Goal: Information Seeking & Learning: Learn about a topic

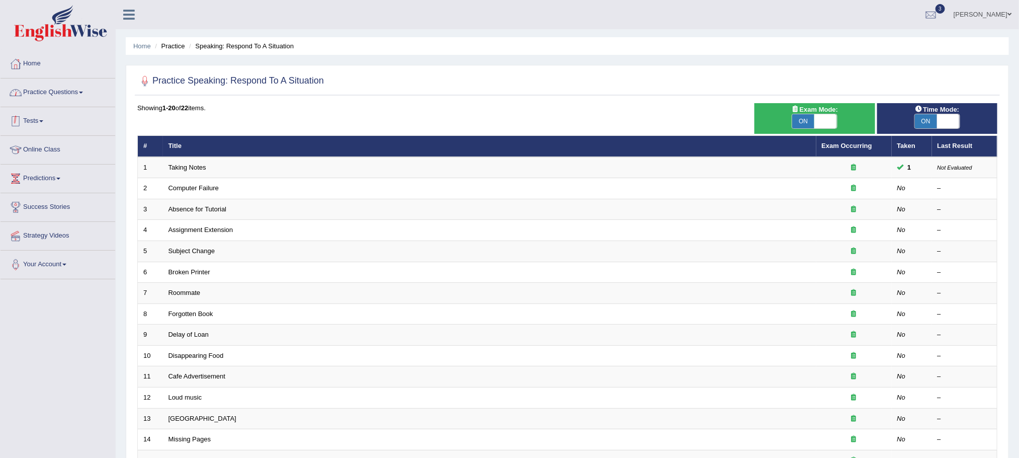
click at [68, 91] on link "Practice Questions" at bounding box center [58, 90] width 115 height 25
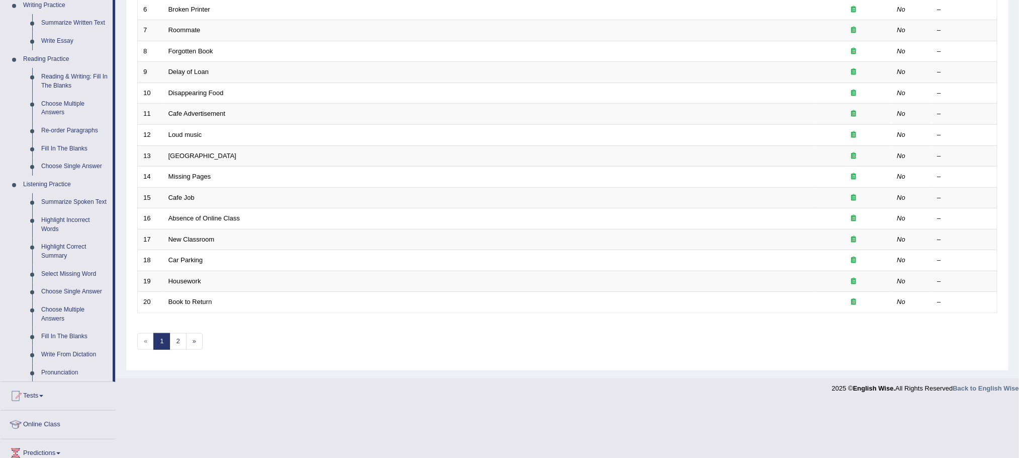
scroll to position [226, 0]
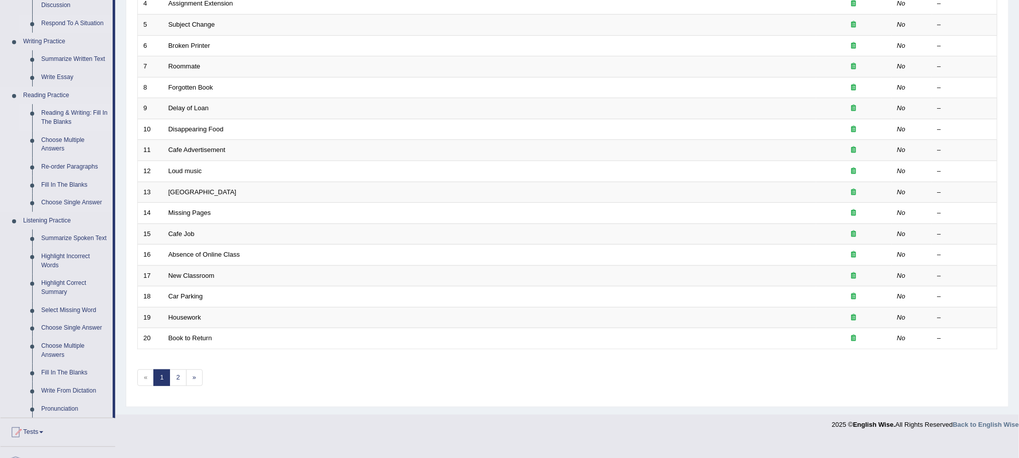
click at [64, 115] on link "Reading & Writing: Fill In The Blanks" at bounding box center [75, 117] width 76 height 27
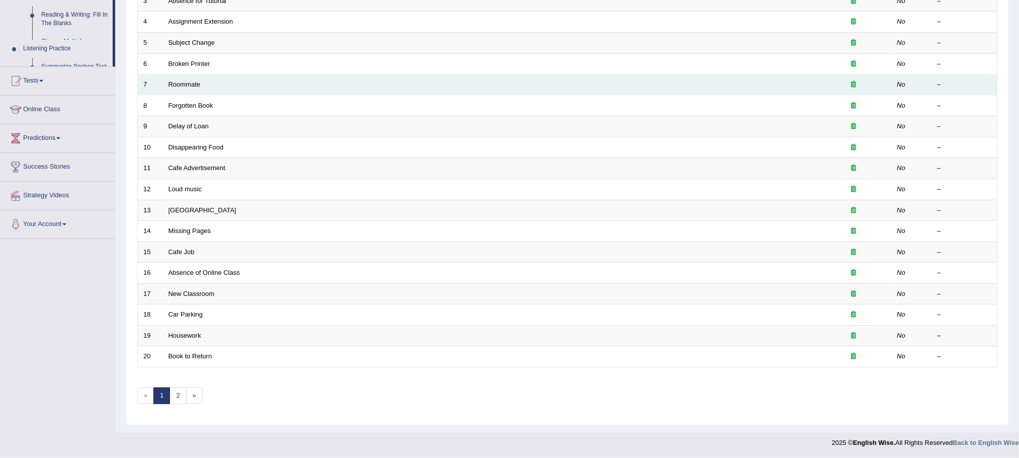
scroll to position [214, 0]
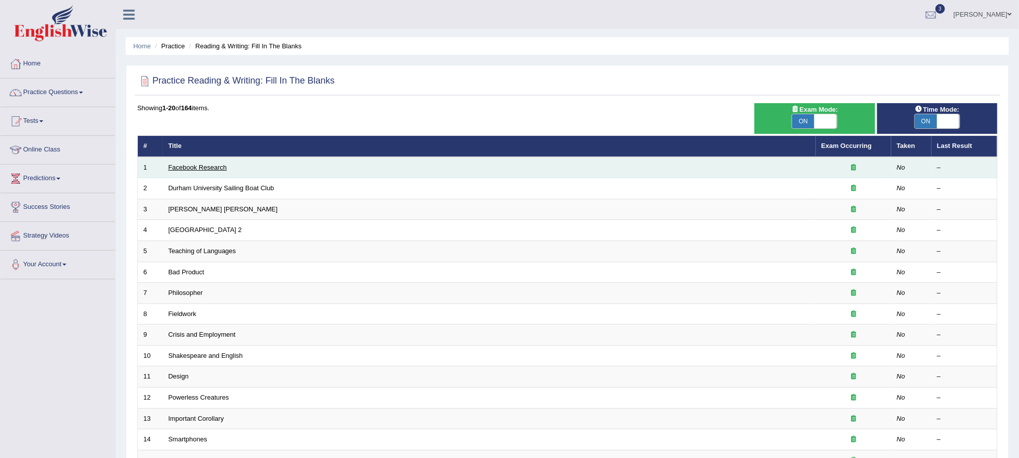
click at [216, 169] on link "Facebook Research" at bounding box center [198, 168] width 58 height 8
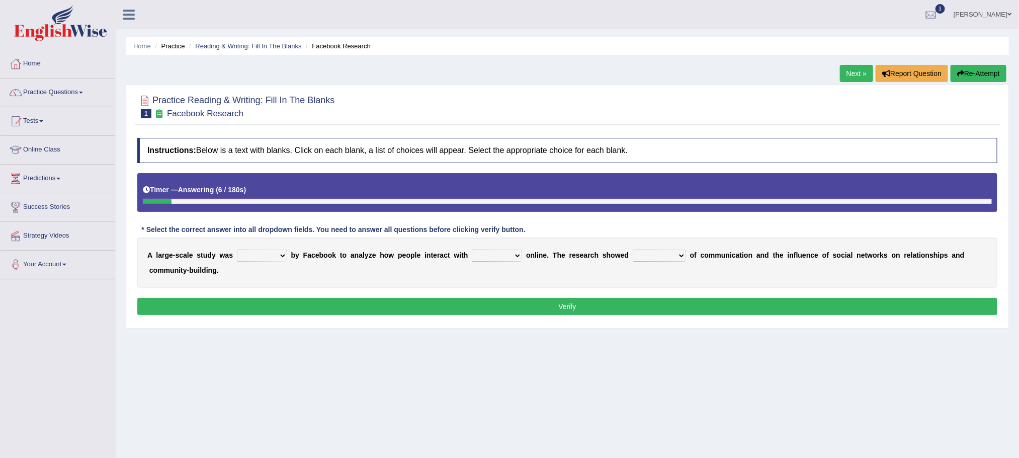
click at [263, 259] on select "surveyed had asked made" at bounding box center [262, 256] width 50 height 12
click at [268, 258] on select "surveyed had asked made" at bounding box center [262, 256] width 50 height 12
click at [276, 258] on select "surveyed had asked made" at bounding box center [262, 256] width 50 height 12
select select "surveyed"
click at [237, 252] on select "surveyed had asked made" at bounding box center [262, 256] width 50 height 12
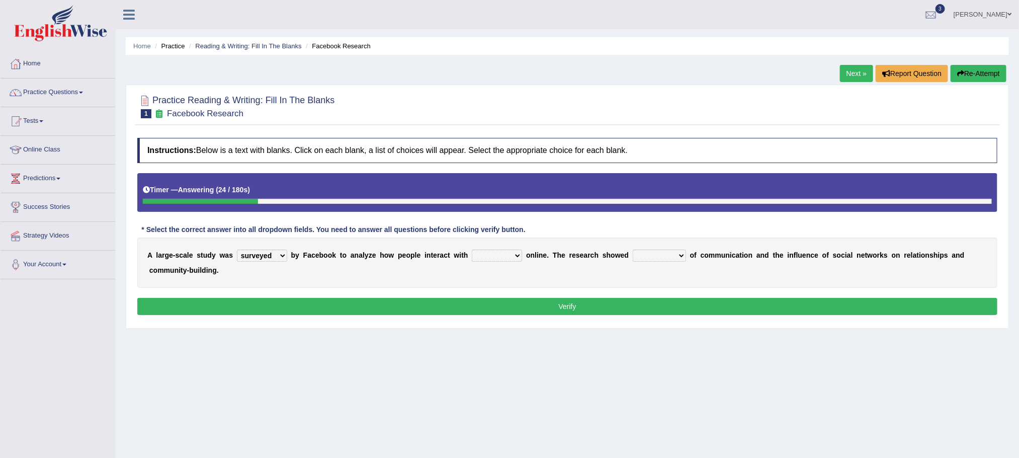
click at [497, 255] on select "together all each other another" at bounding box center [497, 256] width 50 height 12
select select "each other"
click at [472, 252] on select "together all each other another" at bounding box center [497, 256] width 50 height 12
click at [655, 257] on select "advantages standards fellowships patterns" at bounding box center [659, 256] width 53 height 12
select select "patterns"
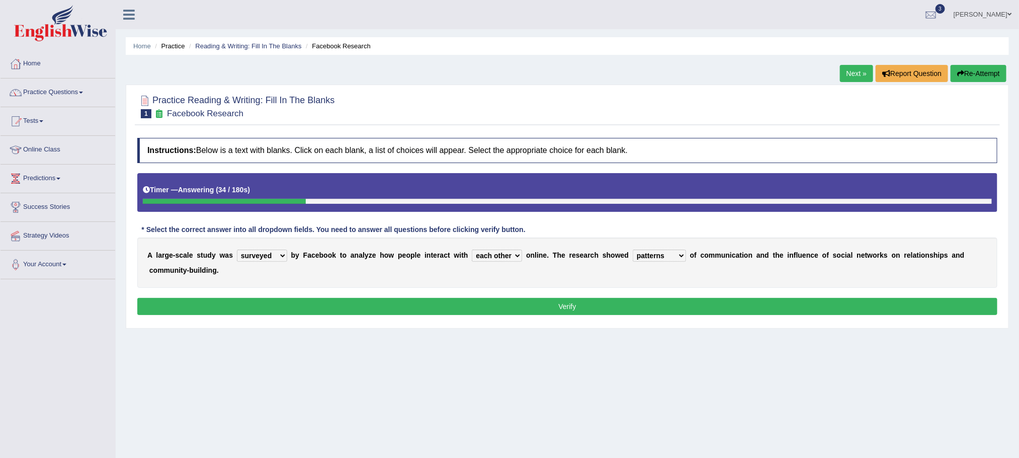
click at [636, 252] on select "advantages standards fellowships patterns" at bounding box center [659, 256] width 53 height 12
click at [575, 311] on button "Verify" at bounding box center [567, 306] width 860 height 17
